Goal: Task Accomplishment & Management: Use online tool/utility

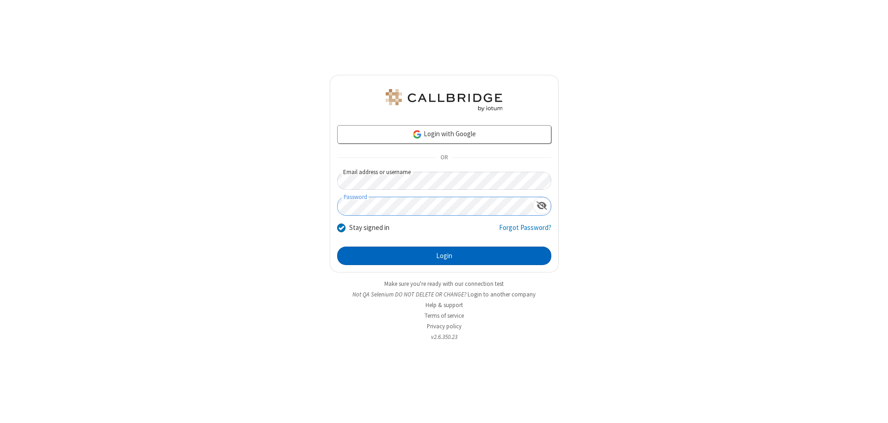
click at [444, 256] on button "Login" at bounding box center [444, 256] width 214 height 18
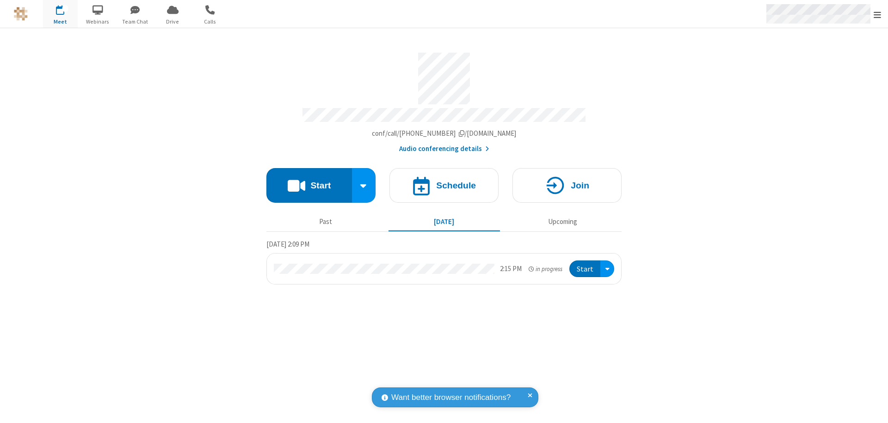
click at [877, 14] on span "Open menu" at bounding box center [876, 14] width 7 height 9
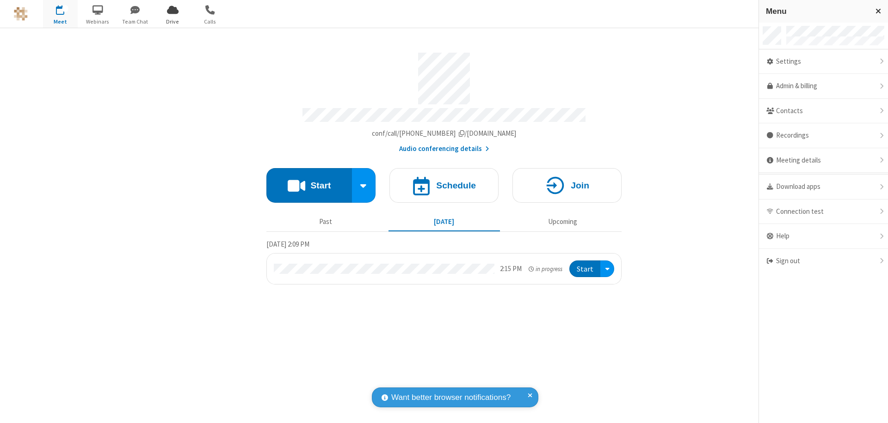
click at [172, 21] on span "Drive" at bounding box center [172, 22] width 35 height 8
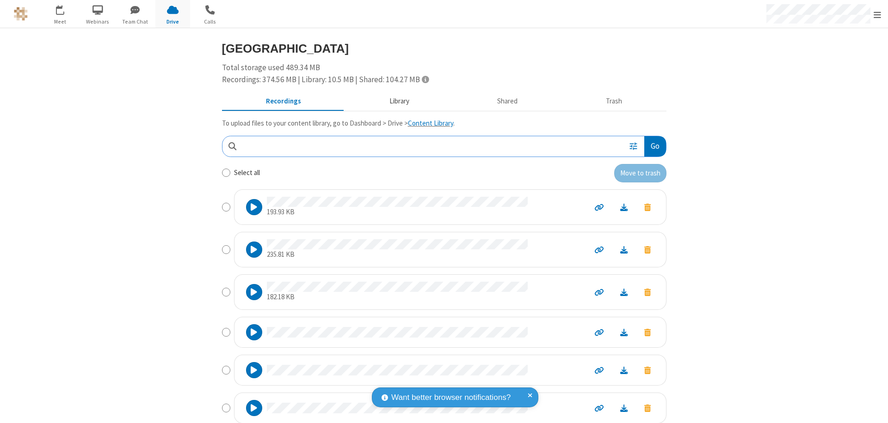
click at [394, 101] on button "Library" at bounding box center [399, 102] width 108 height 18
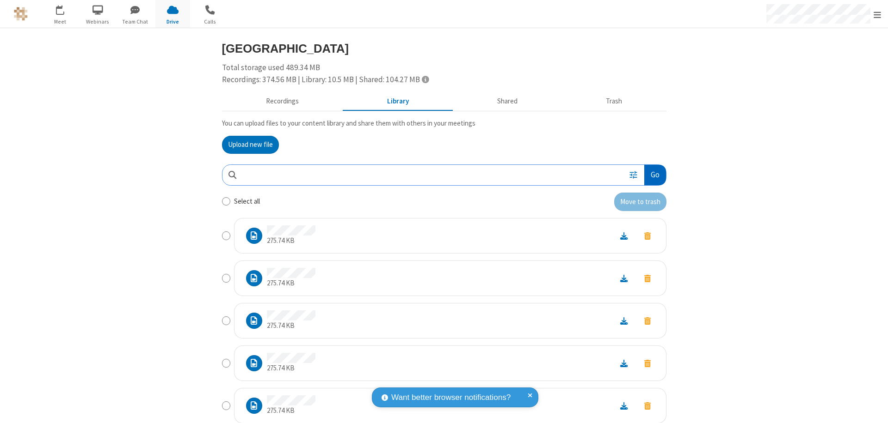
click at [651, 175] on button "Go" at bounding box center [654, 175] width 21 height 21
click at [246, 145] on button "Upload new file" at bounding box center [250, 145] width 57 height 18
